Goal: Check status: Verify the current state of an ongoing process or item

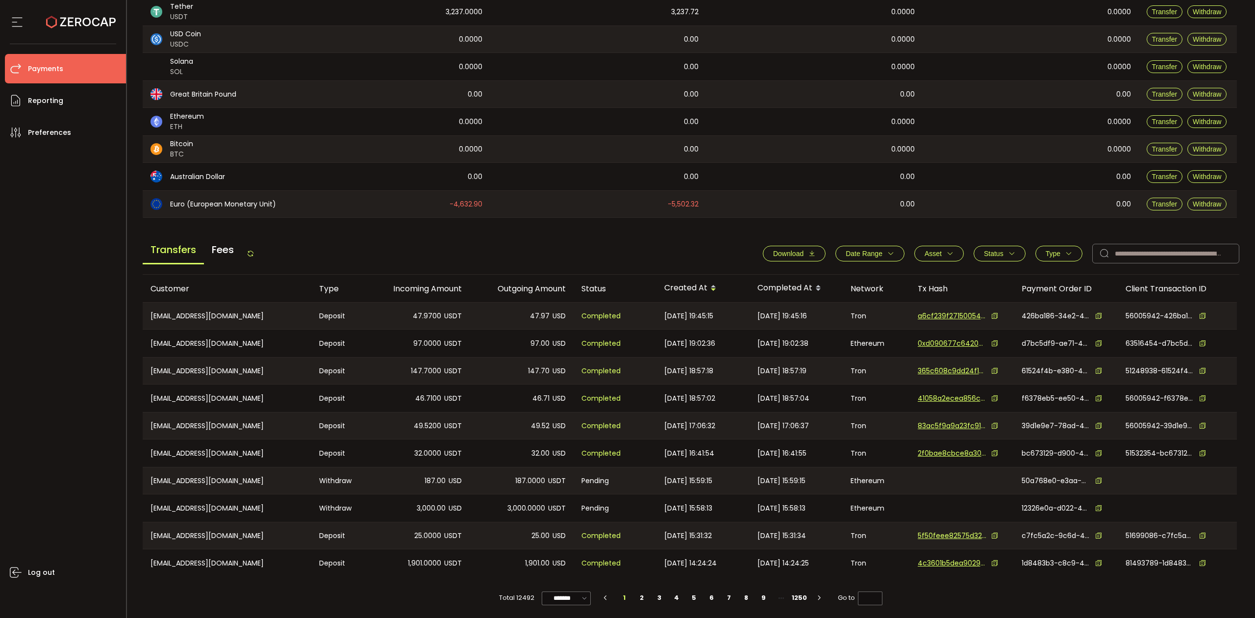
scroll to position [175, 0]
click at [976, 244] on button "Status" at bounding box center [1000, 252] width 52 height 16
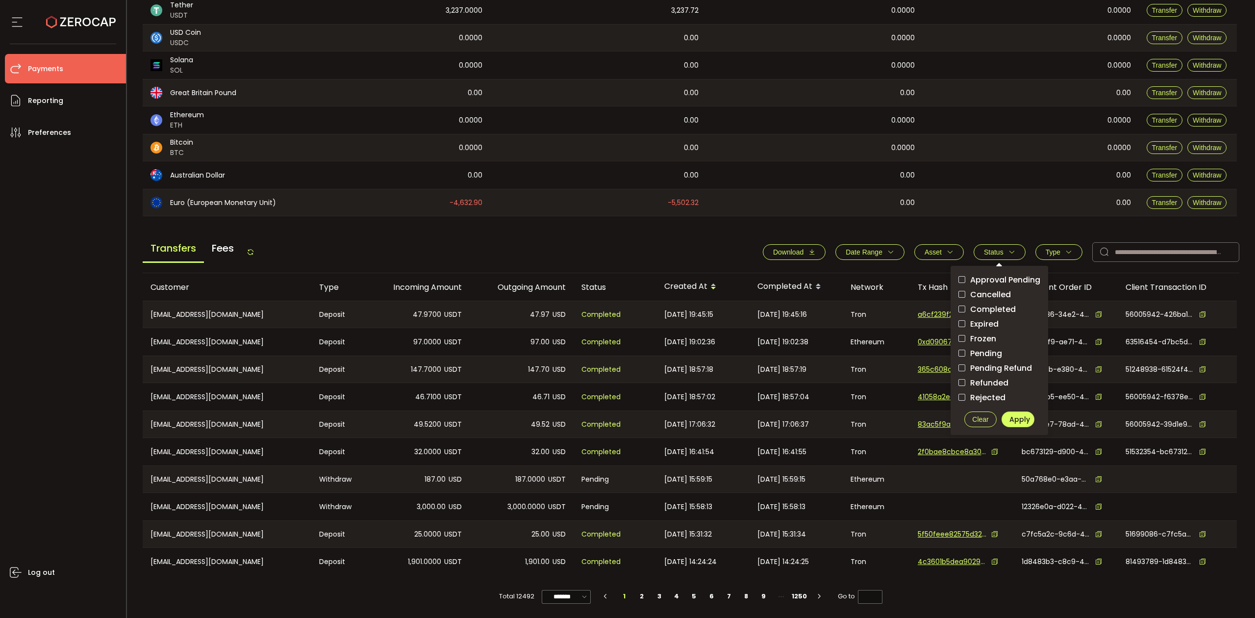
click at [977, 350] on span "Pending" at bounding box center [983, 353] width 37 height 9
click at [1051, 253] on span "Type" at bounding box center [1053, 252] width 15 height 8
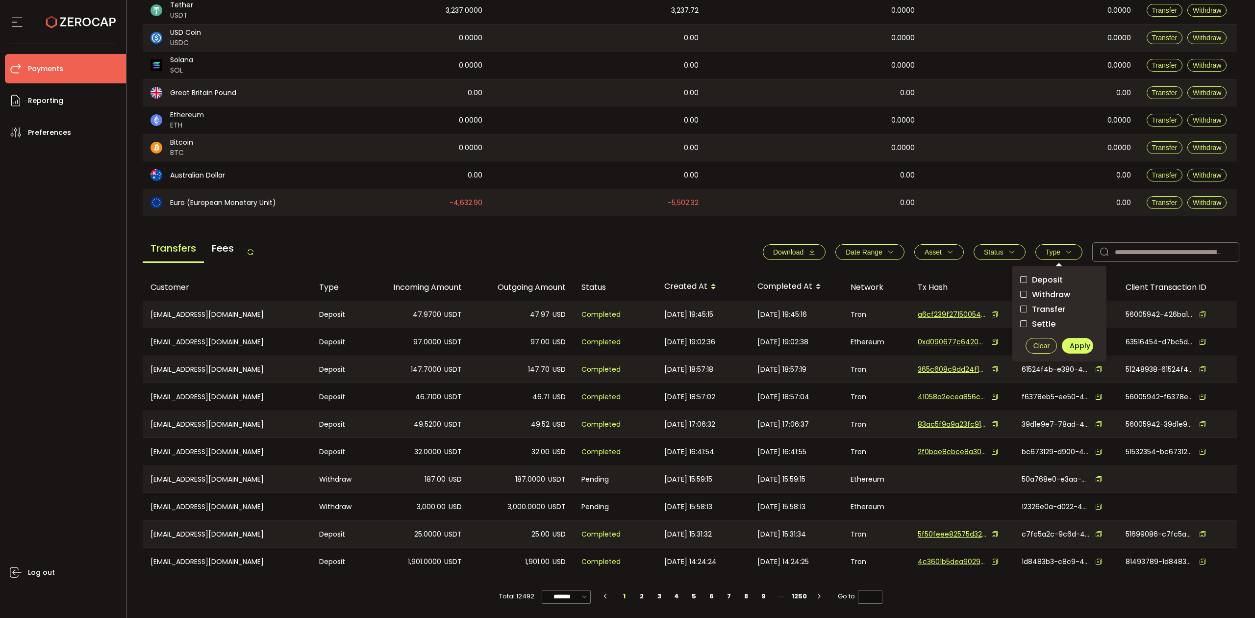
click at [1044, 293] on span "Withdraw" at bounding box center [1048, 294] width 43 height 9
click at [1077, 342] on span "Apply" at bounding box center [1080, 346] width 21 height 10
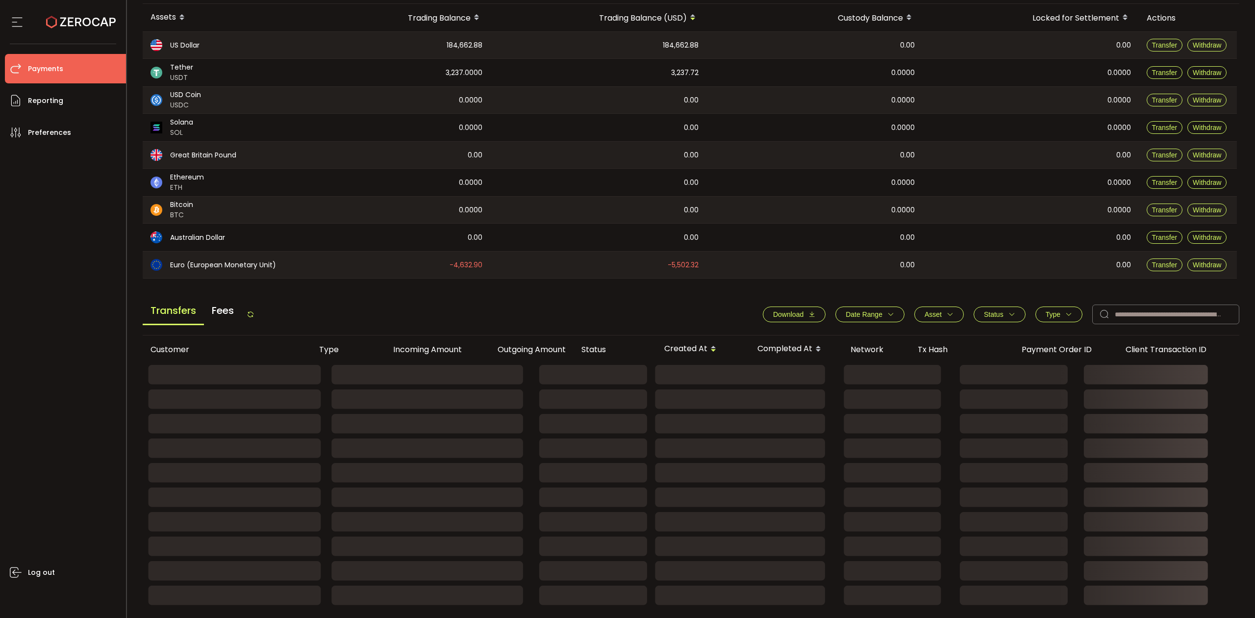
scroll to position [8, 0]
